Goal: Transaction & Acquisition: Purchase product/service

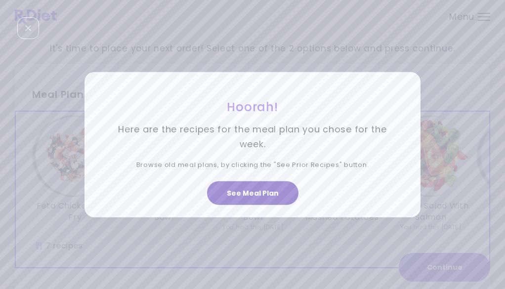
click at [273, 194] on button "See Meal Plan" at bounding box center [252, 193] width 91 height 24
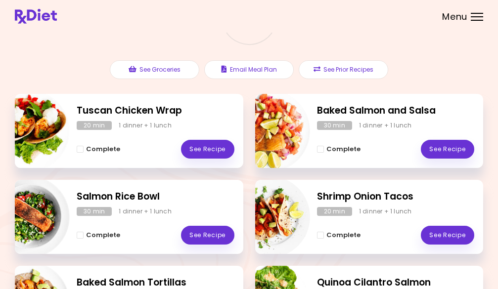
scroll to position [72, 0]
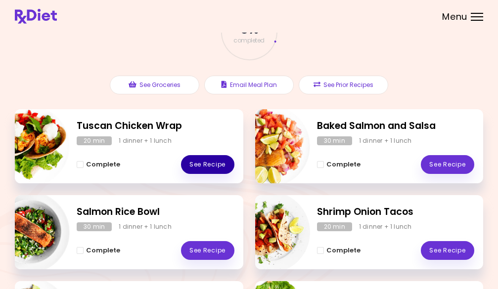
click at [203, 163] on link "See Recipe" at bounding box center [207, 164] width 53 height 19
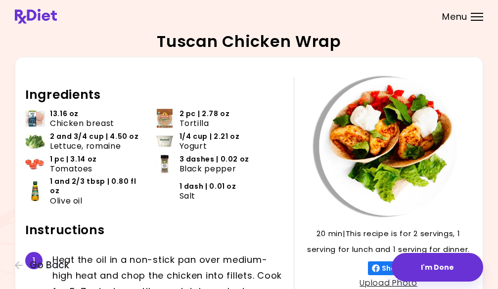
scroll to position [184, 0]
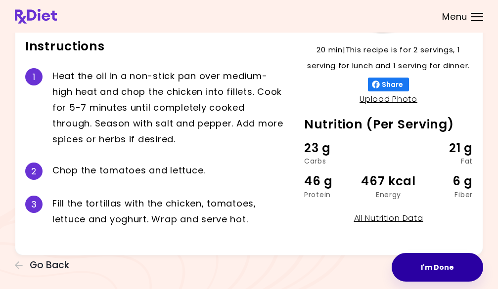
click at [439, 267] on button "I'm Done" at bounding box center [437, 267] width 91 height 29
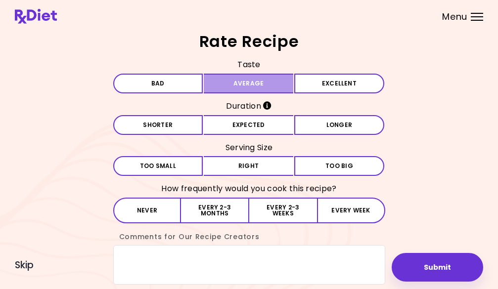
click at [256, 82] on button "Average" at bounding box center [249, 84] width 90 height 20
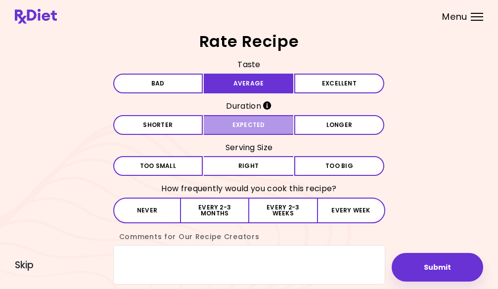
click at [252, 128] on button "Expected" at bounding box center [249, 125] width 90 height 20
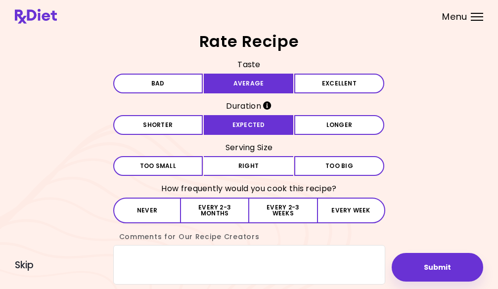
click at [250, 180] on div "Taste Bad Average Excellent Duration Shorter Expected Longer Serving Size Small…" at bounding box center [249, 171] width 272 height 228
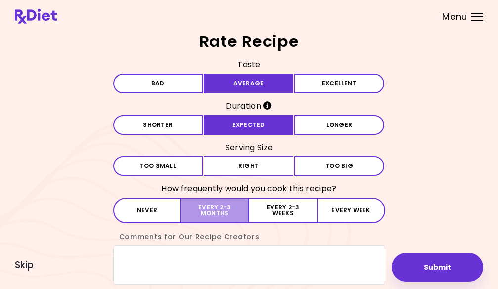
click at [198, 206] on button "Every 2-3 months" at bounding box center [215, 211] width 68 height 26
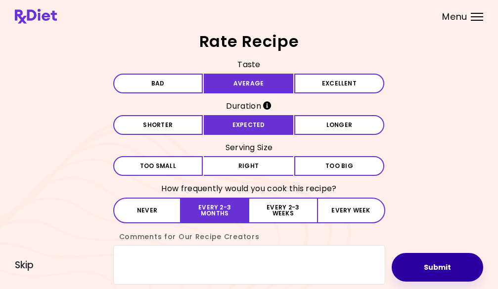
click at [442, 273] on button "Submit" at bounding box center [437, 267] width 91 height 29
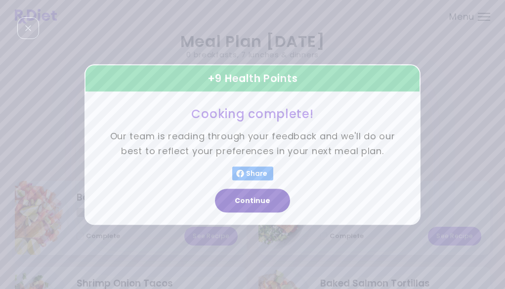
click at [244, 200] on button "Continue" at bounding box center [252, 201] width 75 height 24
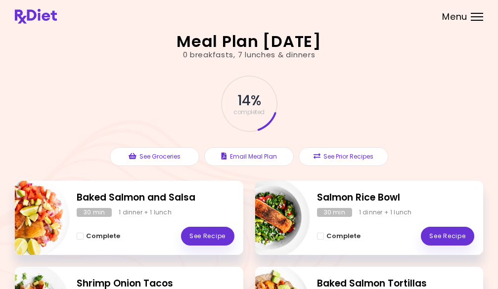
scroll to position [49, 0]
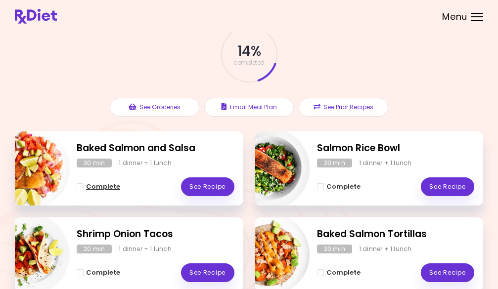
click at [81, 186] on span "Complete - Baked Salmon and Salsa" at bounding box center [80, 186] width 7 height 7
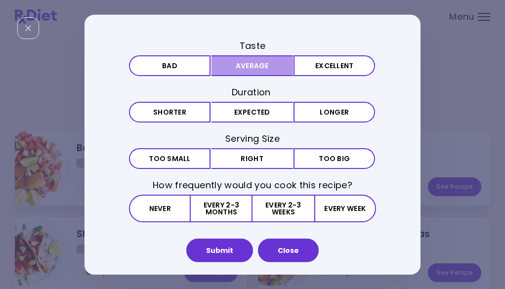
click at [285, 70] on button "Average" at bounding box center [253, 65] width 82 height 21
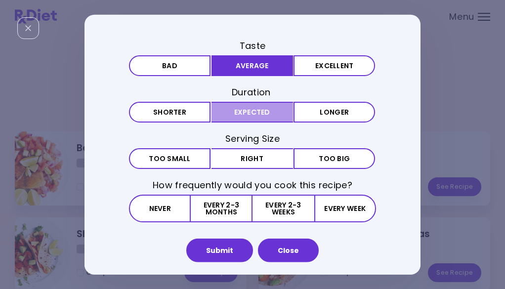
click at [271, 112] on button "Expected" at bounding box center [253, 112] width 82 height 21
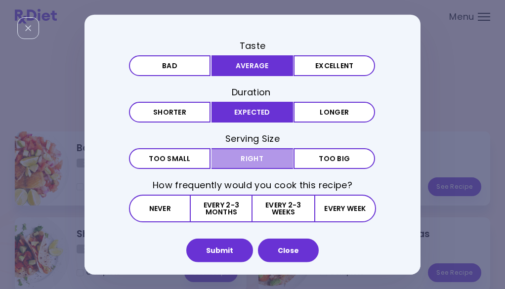
click at [268, 162] on button "Right" at bounding box center [253, 158] width 82 height 21
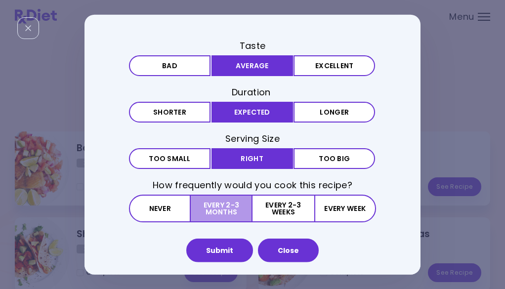
click at [222, 211] on button "Every 2-3 months" at bounding box center [222, 209] width 62 height 28
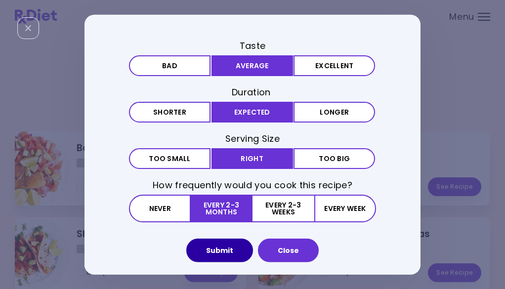
click at [224, 252] on button "Submit" at bounding box center [219, 251] width 67 height 24
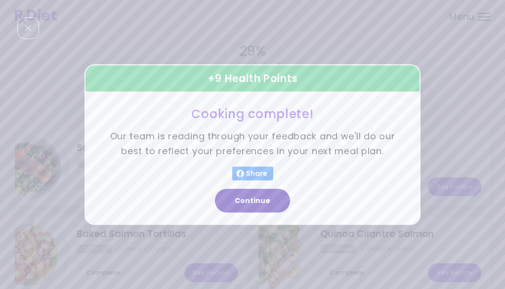
click at [256, 199] on button "Continue" at bounding box center [252, 201] width 75 height 24
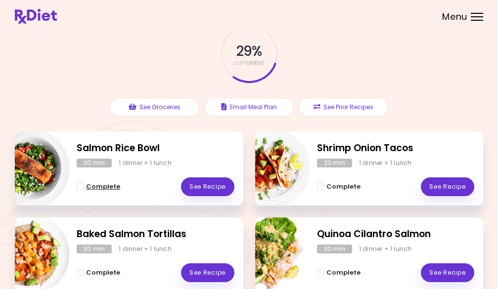
click at [83, 184] on span "Complete - Salmon Rice Bowl" at bounding box center [80, 186] width 7 height 7
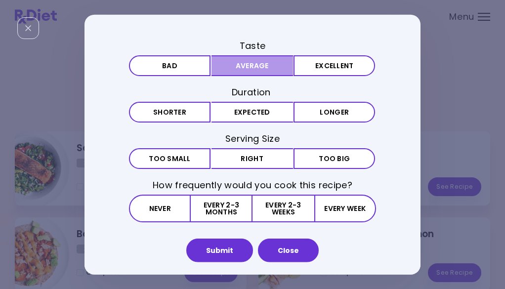
click at [252, 67] on button "Average" at bounding box center [253, 65] width 82 height 21
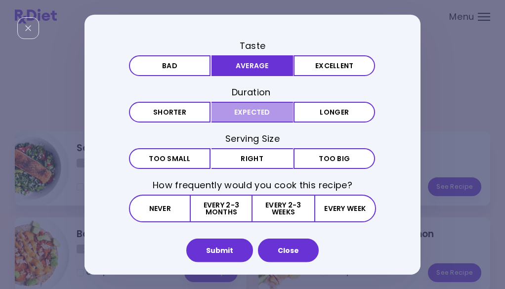
click at [249, 114] on button "Expected" at bounding box center [253, 112] width 82 height 21
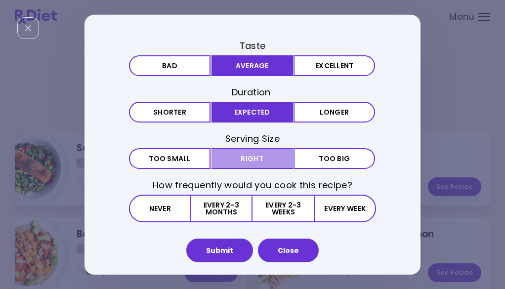
click at [258, 162] on button "Right" at bounding box center [253, 158] width 82 height 21
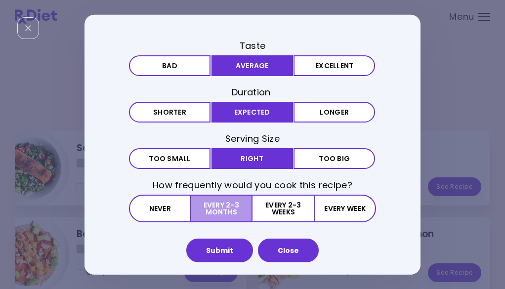
click at [231, 209] on button "Every 2-3 months" at bounding box center [222, 209] width 62 height 28
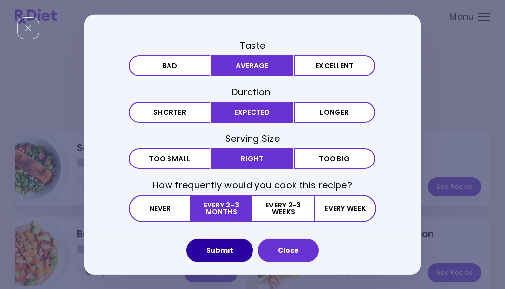
click at [226, 250] on button "Submit" at bounding box center [219, 251] width 67 height 24
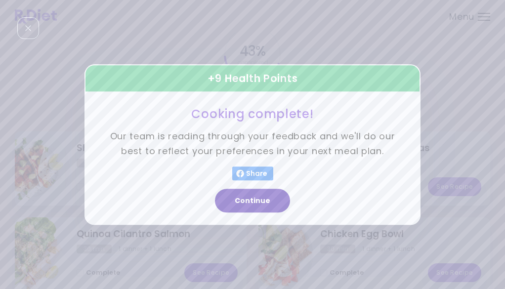
click at [233, 196] on button "Continue" at bounding box center [252, 201] width 75 height 24
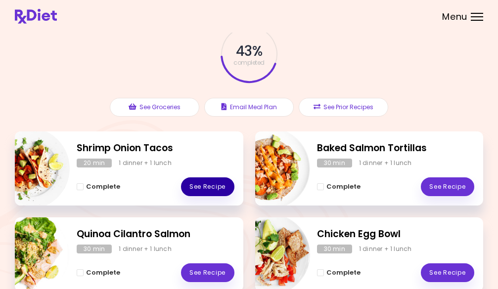
click at [216, 187] on link "See Recipe" at bounding box center [207, 187] width 53 height 19
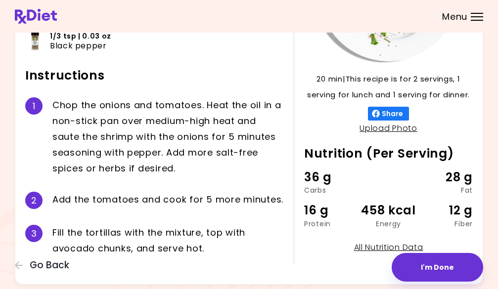
scroll to position [184, 0]
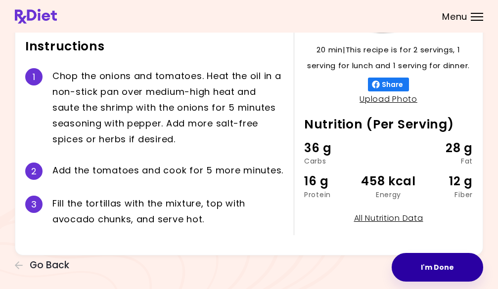
click at [439, 265] on button "I'm Done" at bounding box center [437, 267] width 91 height 29
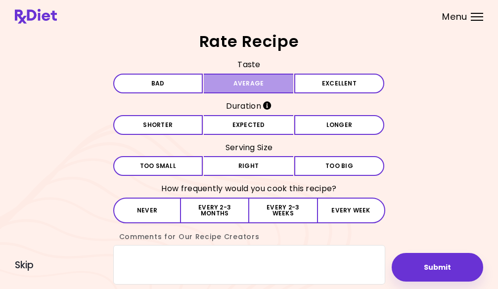
click at [243, 84] on button "Average" at bounding box center [249, 84] width 90 height 20
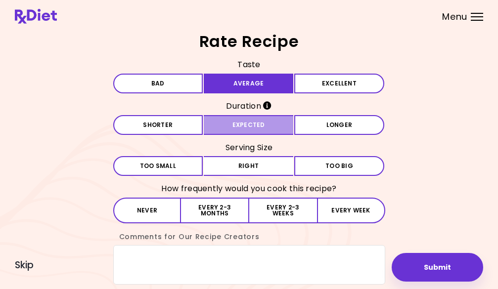
click at [257, 126] on button "Expected" at bounding box center [249, 125] width 90 height 20
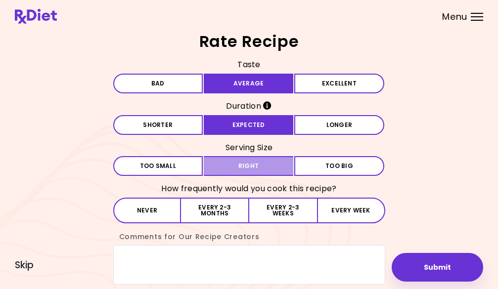
click at [251, 162] on button "Right" at bounding box center [249, 166] width 90 height 20
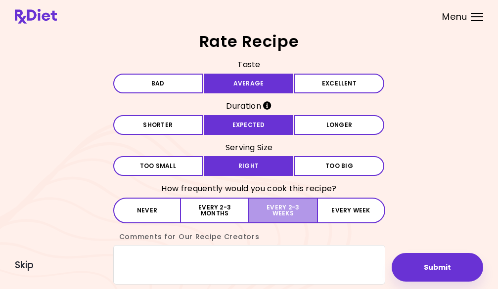
click at [288, 204] on button "Every 2-3 weeks" at bounding box center [283, 211] width 68 height 26
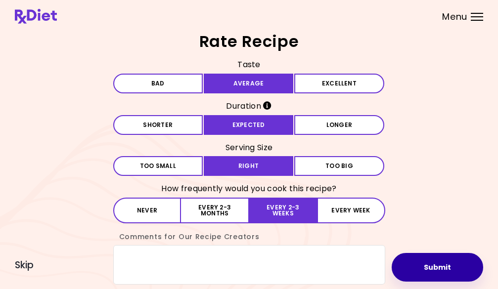
click at [432, 268] on button "Submit" at bounding box center [437, 267] width 91 height 29
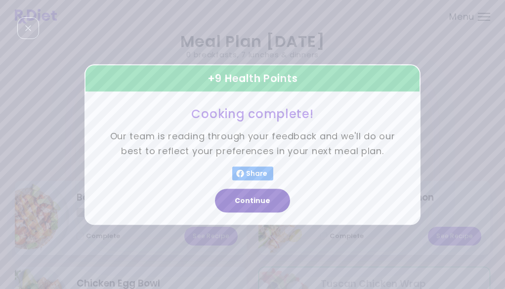
click at [248, 203] on button "Continue" at bounding box center [252, 201] width 75 height 24
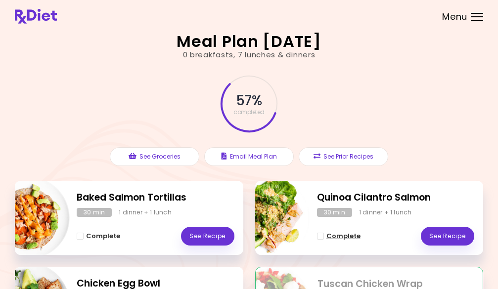
click at [318, 237] on span "Complete - Quinoa Cilantro Salmon" at bounding box center [320, 236] width 7 height 7
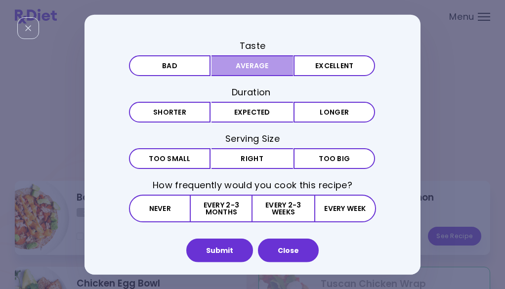
click at [253, 66] on button "Average" at bounding box center [253, 65] width 82 height 21
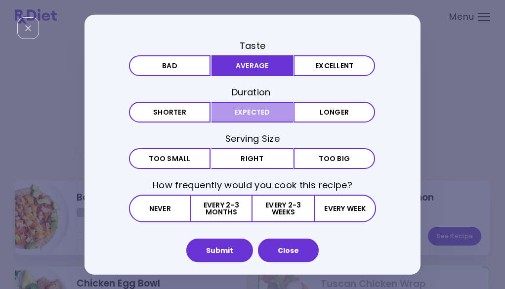
click at [246, 119] on button "Expected" at bounding box center [253, 112] width 82 height 21
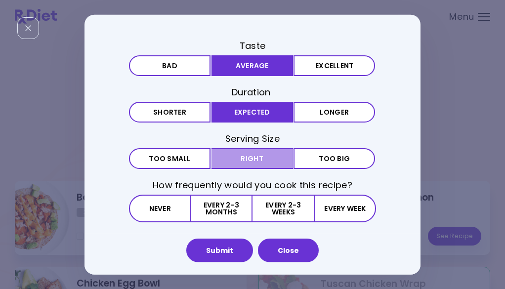
click at [245, 162] on button "Right" at bounding box center [253, 158] width 82 height 21
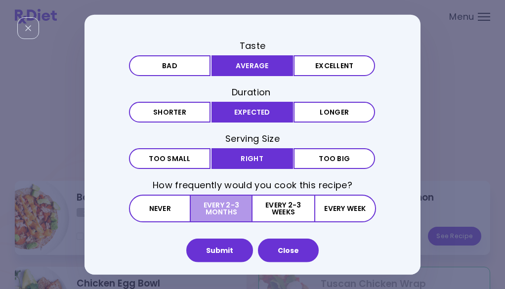
click at [224, 208] on button "Every 2-3 months" at bounding box center [222, 209] width 62 height 28
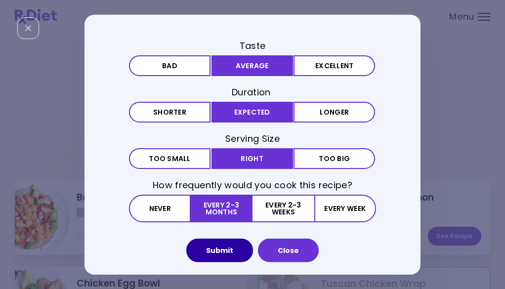
click at [223, 255] on button "Submit" at bounding box center [219, 251] width 67 height 24
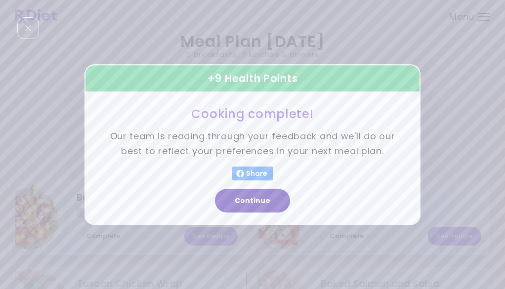
click at [244, 200] on button "Continue" at bounding box center [252, 201] width 75 height 24
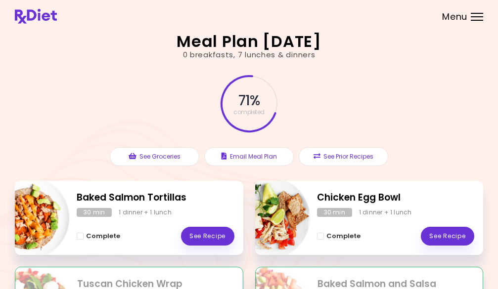
click at [76, 234] on div "Baked Salmon Tortillas 30 min 1 dinner + 1 lunch Complete See Recipe" at bounding box center [129, 218] width 228 height 74
click at [78, 234] on span "Complete - Baked Salmon Tortillas" at bounding box center [80, 236] width 7 height 7
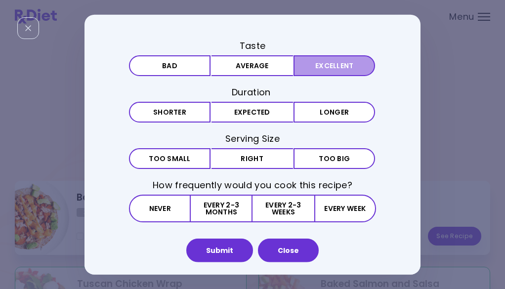
click at [334, 71] on button "Excellent" at bounding box center [335, 65] width 82 height 21
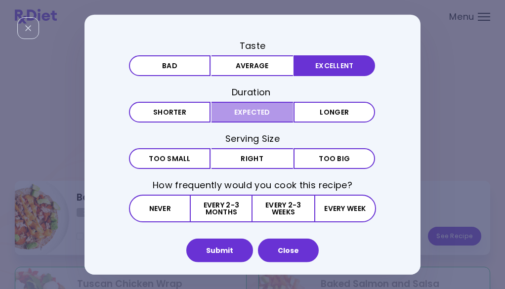
click at [263, 115] on button "Expected" at bounding box center [253, 112] width 82 height 21
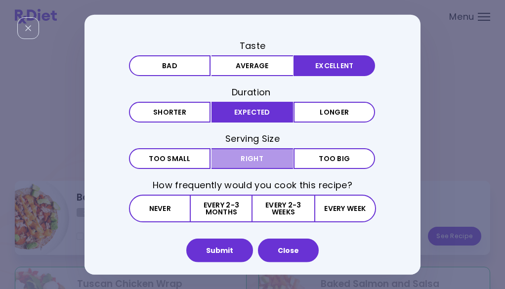
click at [262, 156] on button "Right" at bounding box center [253, 158] width 82 height 21
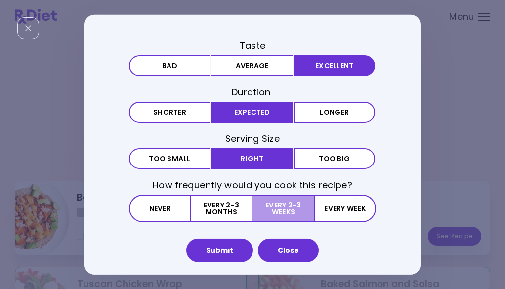
click at [269, 204] on button "Every 2-3 weeks" at bounding box center [283, 209] width 61 height 28
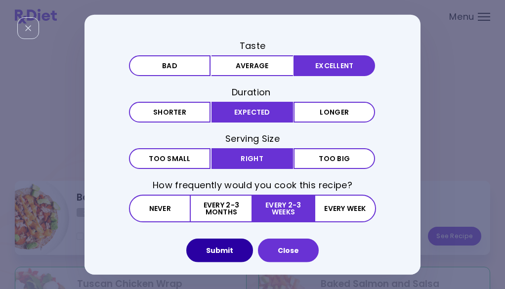
click at [231, 247] on button "Submit" at bounding box center [219, 251] width 67 height 24
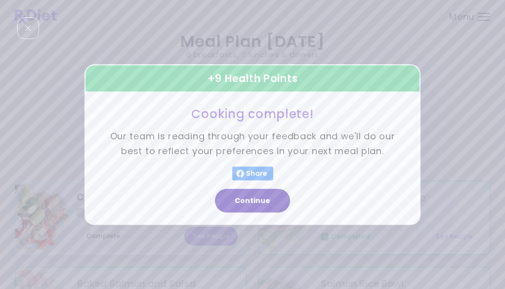
click at [252, 199] on button "Continue" at bounding box center [252, 201] width 75 height 24
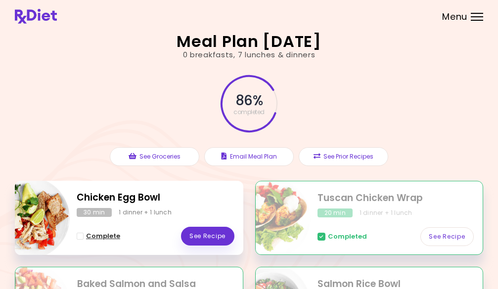
click at [77, 235] on span "Complete - Chicken Egg Bowl" at bounding box center [80, 236] width 7 height 7
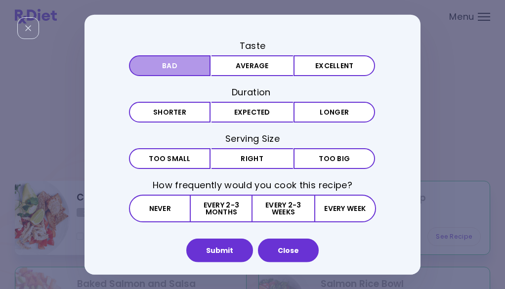
click at [148, 66] on button "Bad" at bounding box center [170, 65] width 82 height 21
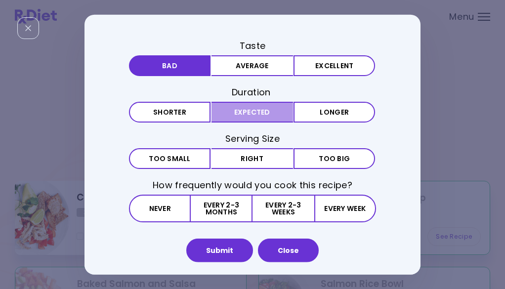
click at [251, 115] on button "Expected" at bounding box center [253, 112] width 82 height 21
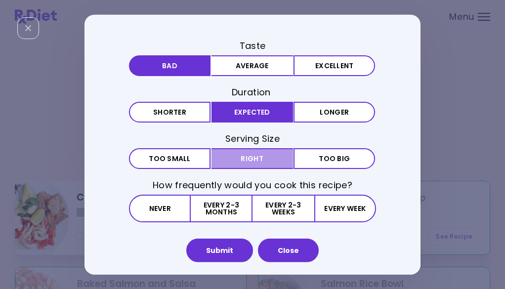
click at [245, 156] on button "Right" at bounding box center [253, 158] width 82 height 21
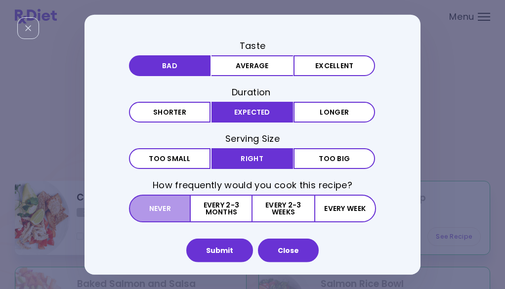
click at [161, 216] on button "Never" at bounding box center [160, 209] width 62 height 28
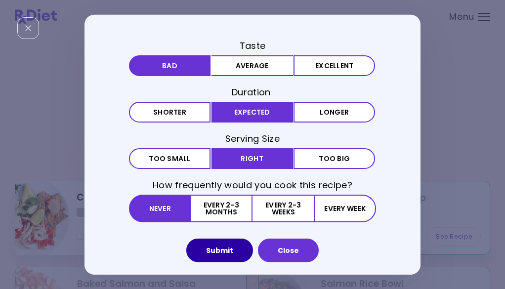
click at [221, 248] on button "Submit" at bounding box center [219, 251] width 67 height 24
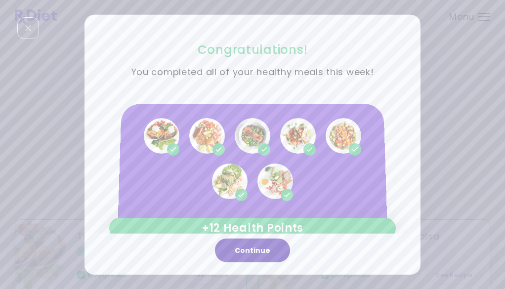
click at [258, 248] on button "Continue" at bounding box center [252, 251] width 75 height 24
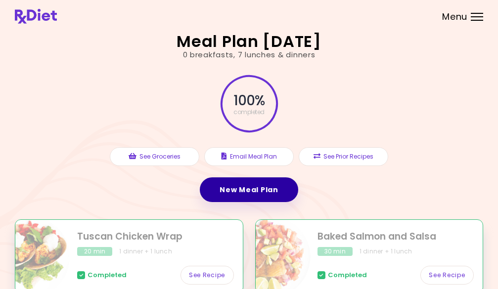
click at [249, 188] on link "New Meal Plan" at bounding box center [249, 190] width 98 height 25
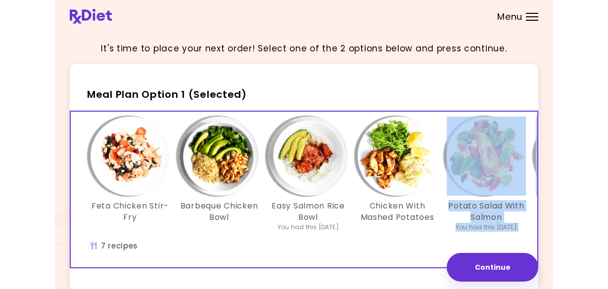
scroll to position [0, 3]
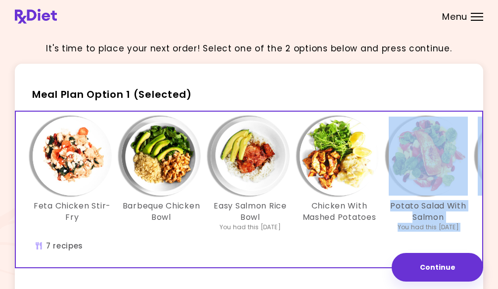
click at [472, 165] on div "Feta Chicken Stir-Fry Barbeque Chicken Bowl Easy Salmon Rice Bowl You had this …" at bounding box center [339, 179] width 623 height 125
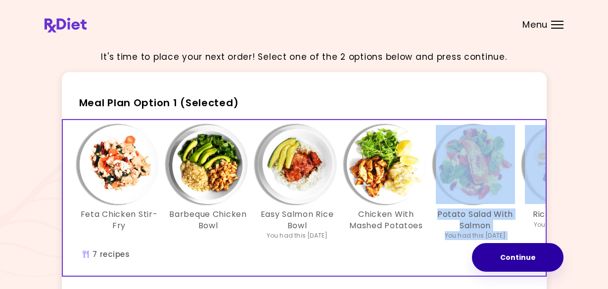
click at [505, 255] on button "Continue" at bounding box center [517, 257] width 91 height 29
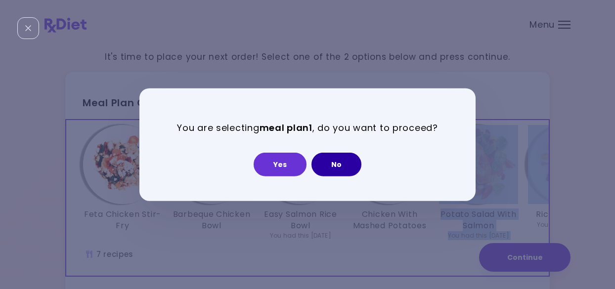
click at [339, 167] on button "No" at bounding box center [337, 165] width 50 height 24
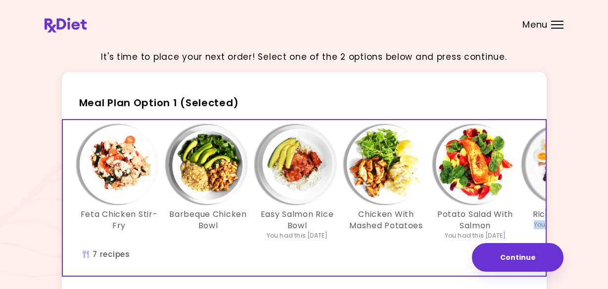
drag, startPoint x: 545, startPoint y: 208, endPoint x: 631, endPoint y: 217, distance: 85.5
click at [505, 217] on html "**********" at bounding box center [304, 292] width 608 height 585
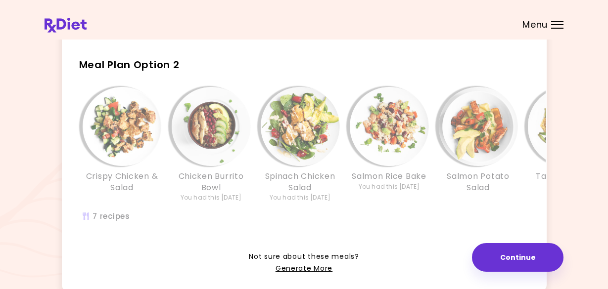
scroll to position [247, 0]
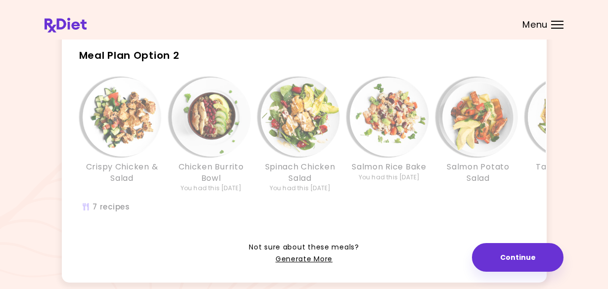
drag, startPoint x: 330, startPoint y: 64, endPoint x: 400, endPoint y: 65, distance: 69.7
click at [400, 64] on h2 "Meal Plan Option 2" at bounding box center [304, 51] width 485 height 26
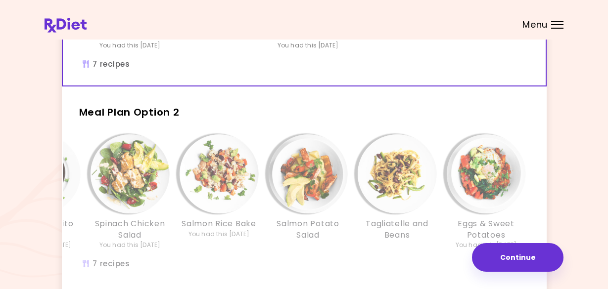
scroll to position [198, 0]
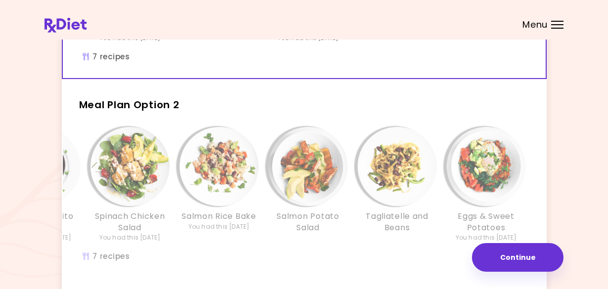
drag, startPoint x: 53, startPoint y: 227, endPoint x: 66, endPoint y: 238, distance: 17.2
drag, startPoint x: 66, startPoint y: 238, endPoint x: 302, endPoint y: 267, distance: 237.1
click at [302, 267] on div "Crispy Chicken & Salad Chicken Burrito Bowl You had this [DATE] Spinach Chicken…" at bounding box center [219, 200] width 653 height 156
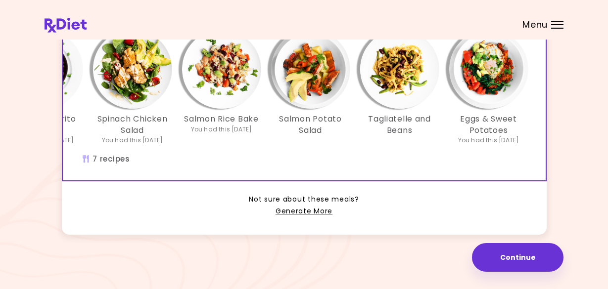
scroll to position [0, 170]
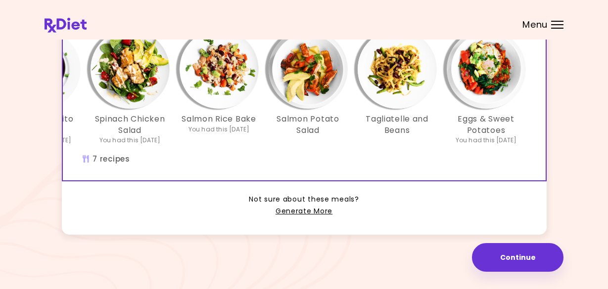
click at [342, 102] on div "Info - Salmon Potato Salad - Meal Plan Option 2 (Selected)" at bounding box center [308, 69] width 79 height 79
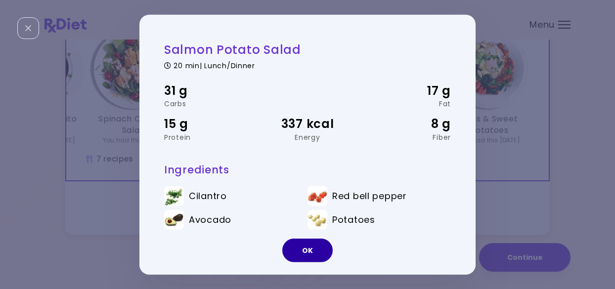
click at [296, 253] on button "OK" at bounding box center [307, 251] width 50 height 24
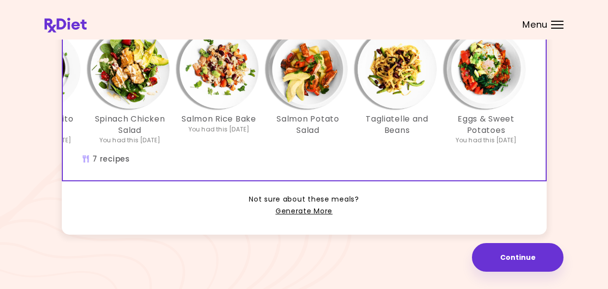
scroll to position [310, 0]
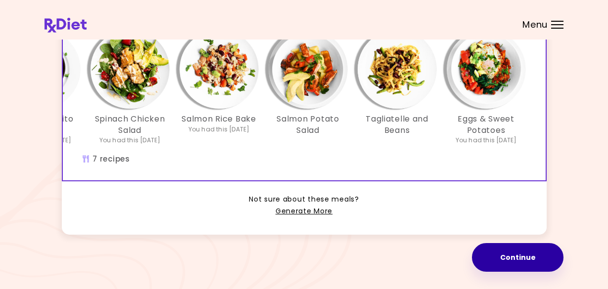
click at [505, 261] on button "Continue" at bounding box center [517, 257] width 91 height 29
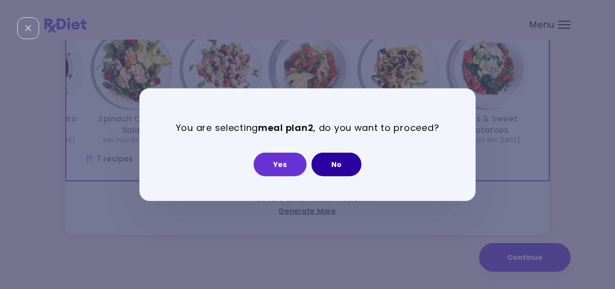
click at [339, 163] on button "No" at bounding box center [337, 165] width 50 height 24
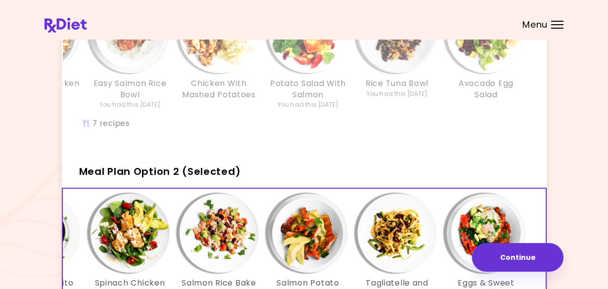
scroll to position [112, 0]
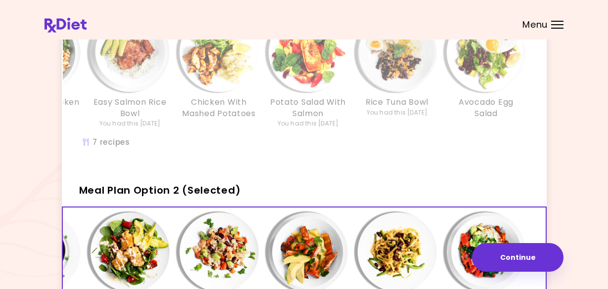
click at [306, 66] on img "Info - Potato Salad With Salmon - Meal Plan Option 1" at bounding box center [308, 52] width 79 height 79
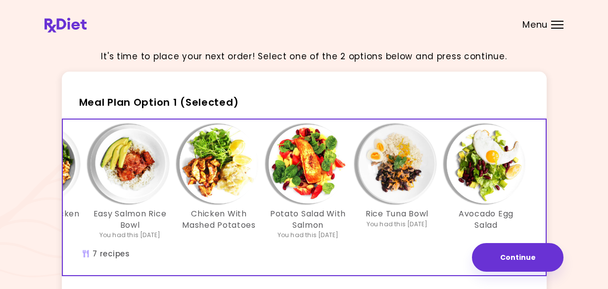
scroll to position [0, 0]
click at [241, 161] on img "Info - Chicken With Mashed Potatoes - Meal Plan Option 1 (Selected)" at bounding box center [219, 164] width 79 height 79
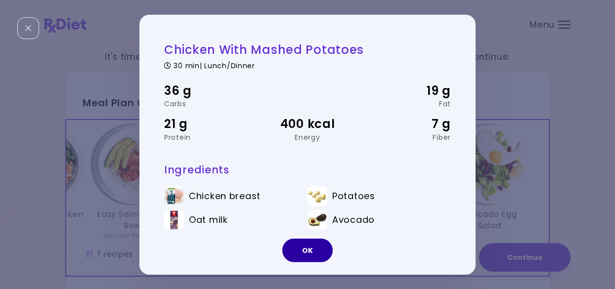
click at [307, 249] on button "OK" at bounding box center [307, 251] width 50 height 24
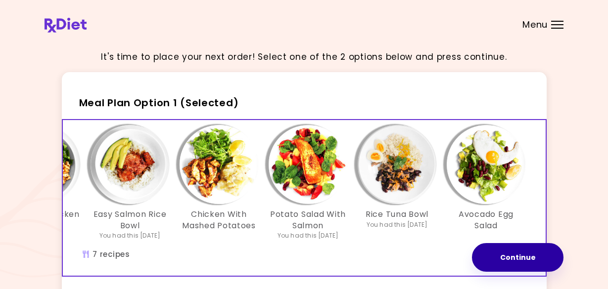
click at [505, 258] on button "Continue" at bounding box center [517, 257] width 91 height 29
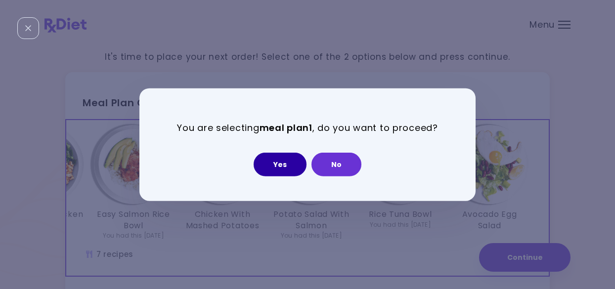
click at [272, 167] on button "Yes" at bounding box center [280, 165] width 53 height 24
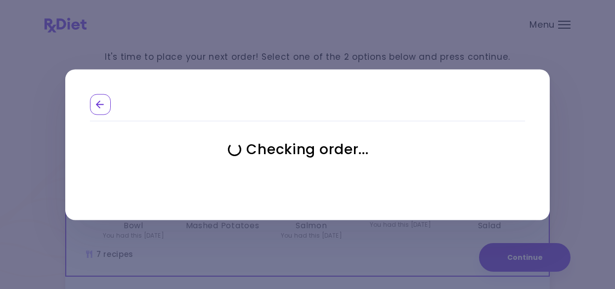
select select "**********"
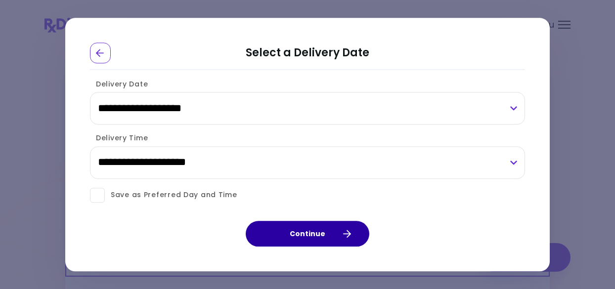
click at [320, 231] on button "Continue" at bounding box center [308, 234] width 124 height 26
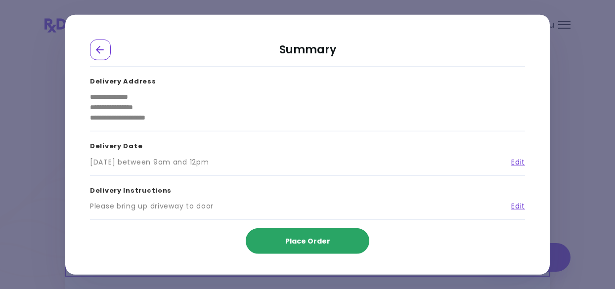
click at [317, 240] on span "Place Order" at bounding box center [307, 241] width 45 height 10
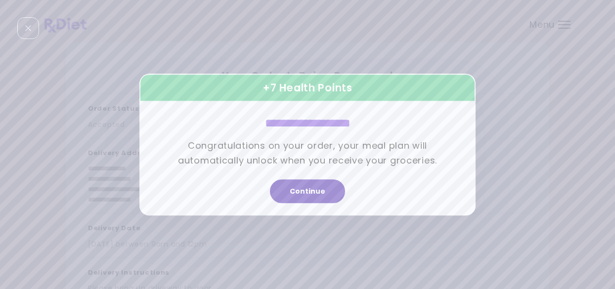
click at [309, 188] on button "Continue" at bounding box center [307, 192] width 75 height 24
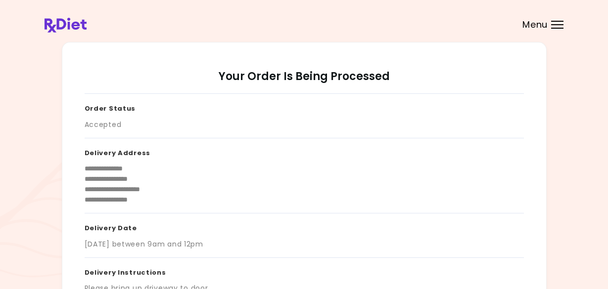
scroll to position [235, 0]
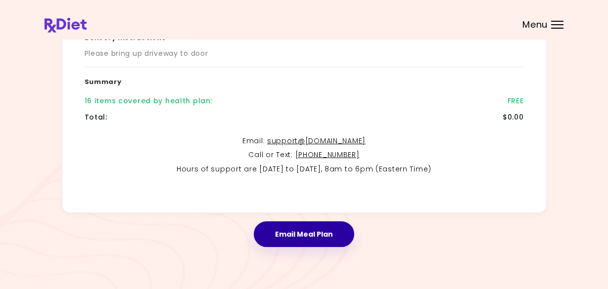
click at [307, 237] on button "Email Meal Plan" at bounding box center [304, 235] width 100 height 26
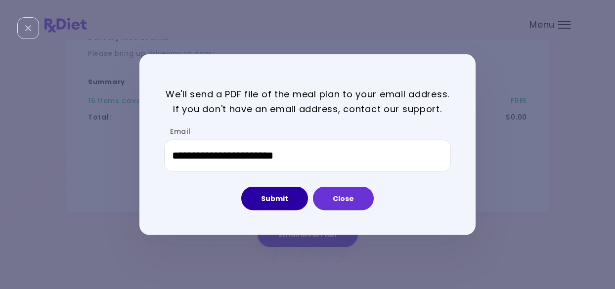
click at [278, 196] on button "Submit" at bounding box center [274, 199] width 67 height 24
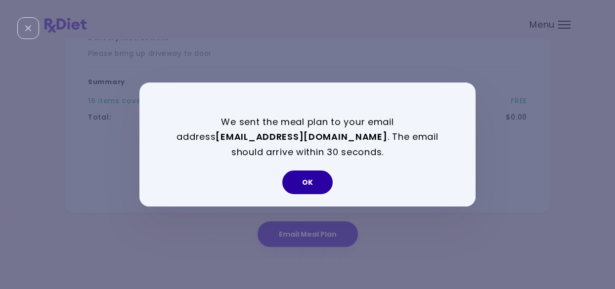
click at [314, 186] on button "OK" at bounding box center [307, 183] width 50 height 24
